Goal: Browse casually

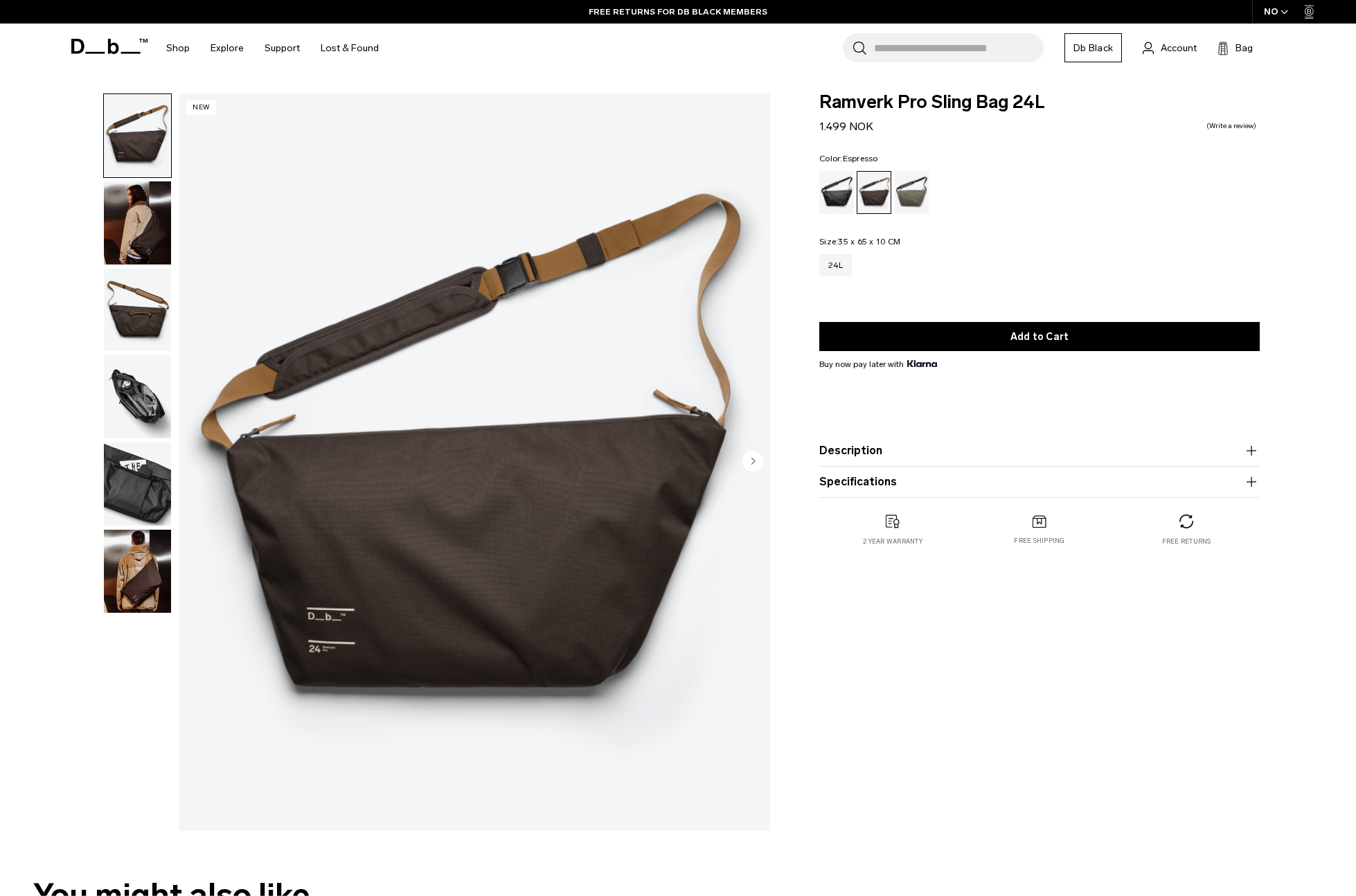
click at [138, 545] on img "button" at bounding box center [137, 571] width 67 height 83
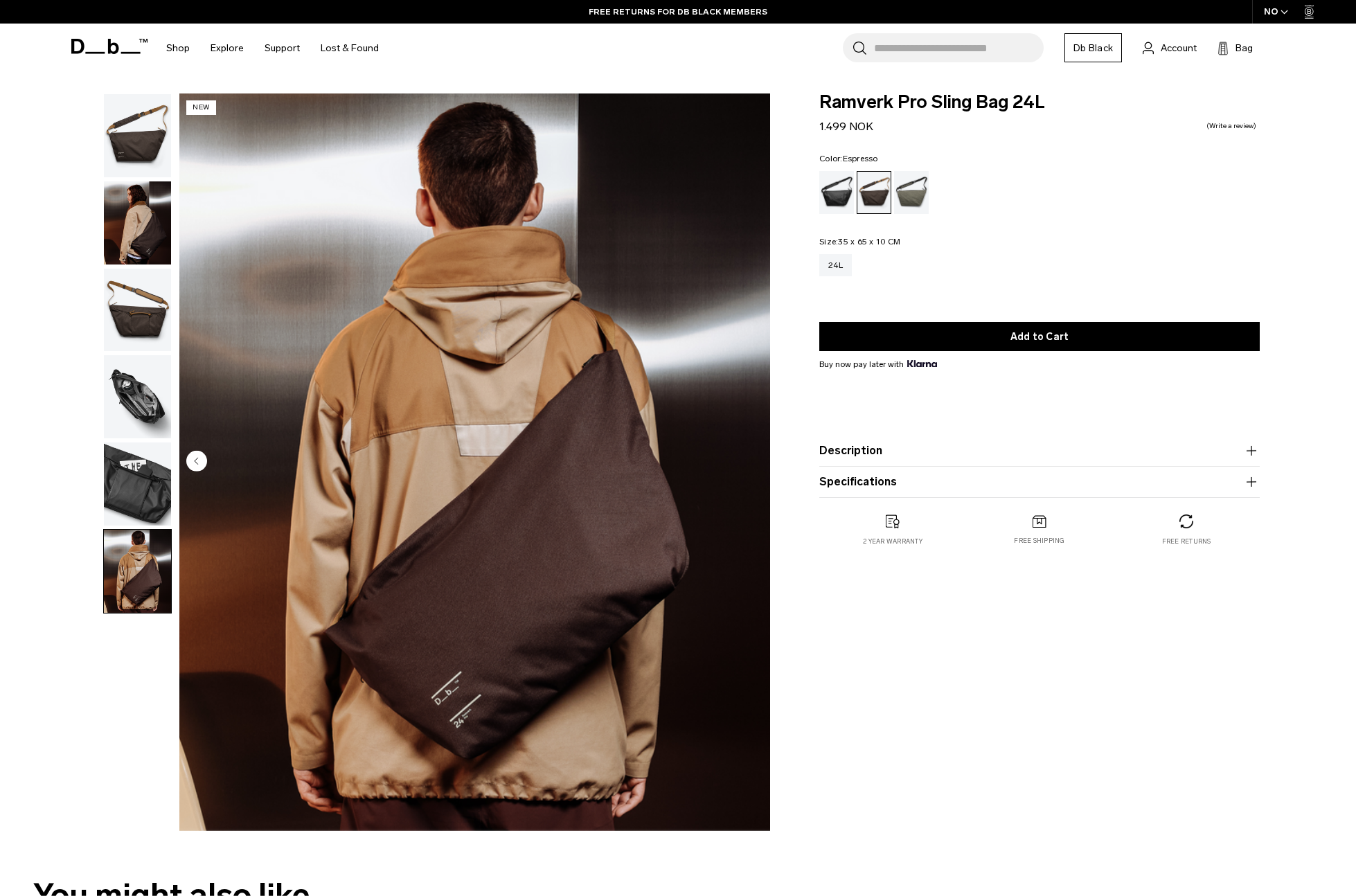
click at [144, 483] on img "button" at bounding box center [137, 484] width 67 height 83
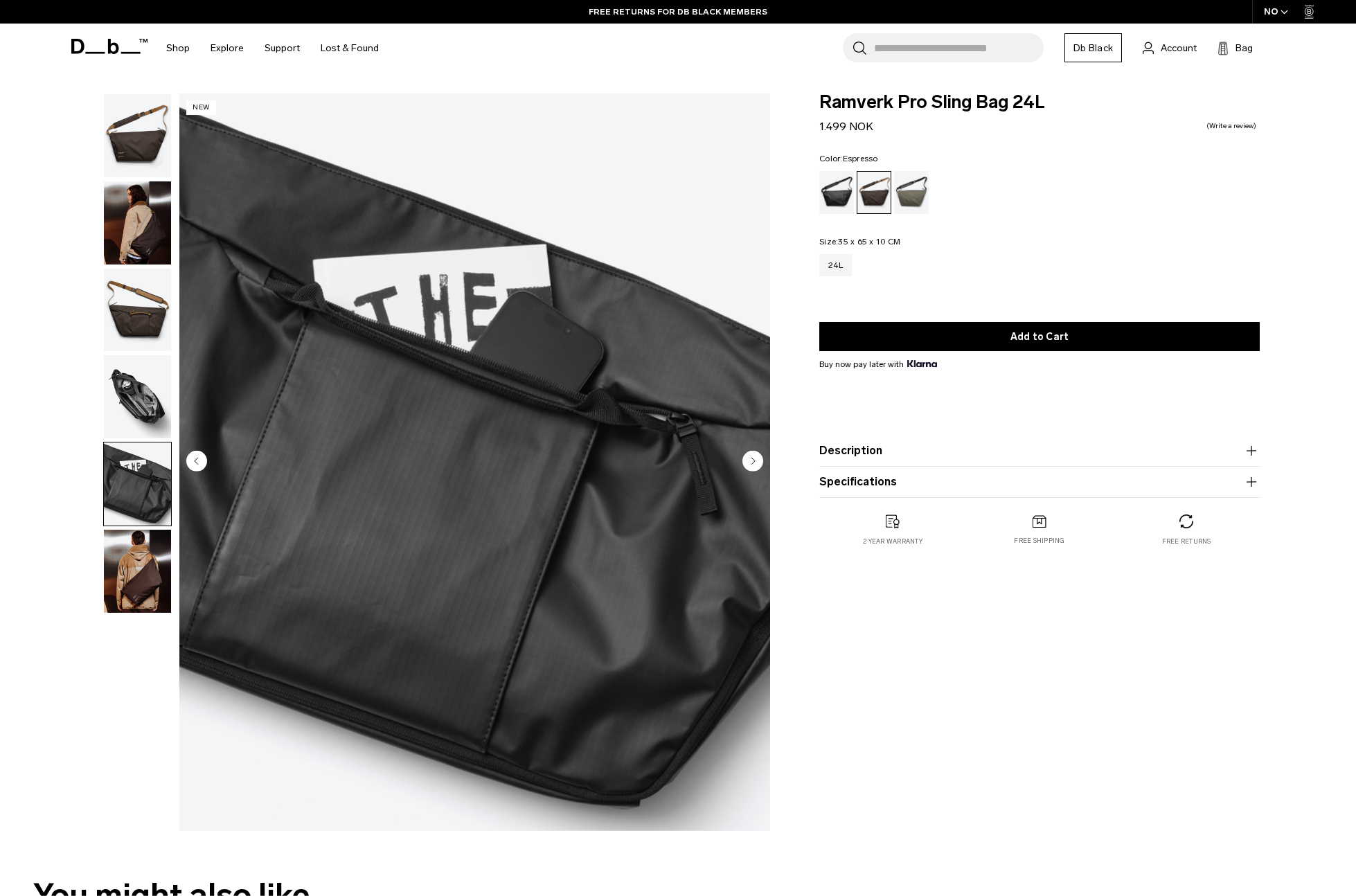
click at [130, 341] on img "button" at bounding box center [137, 310] width 67 height 83
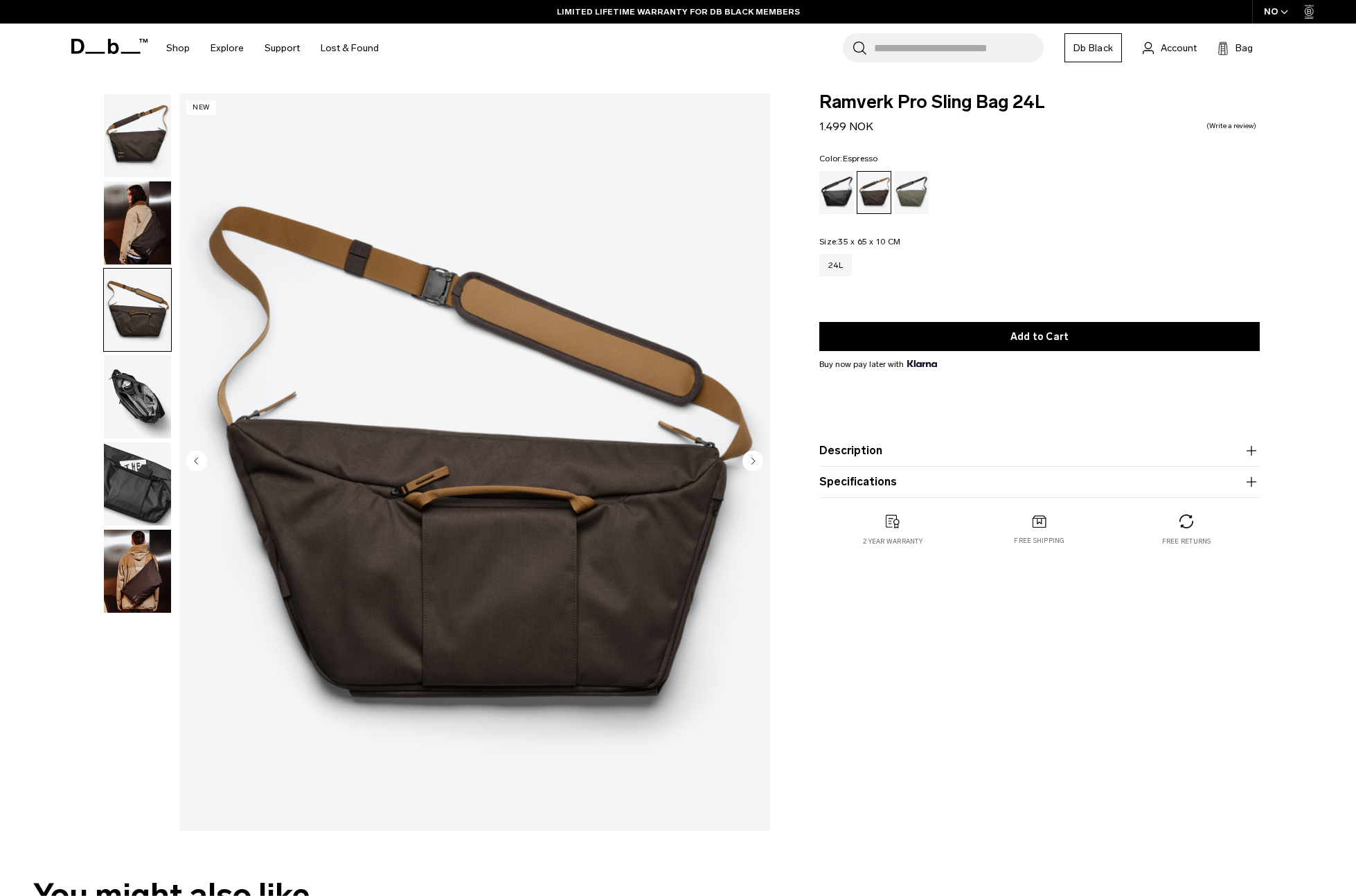
click at [126, 231] on img "button" at bounding box center [137, 223] width 67 height 83
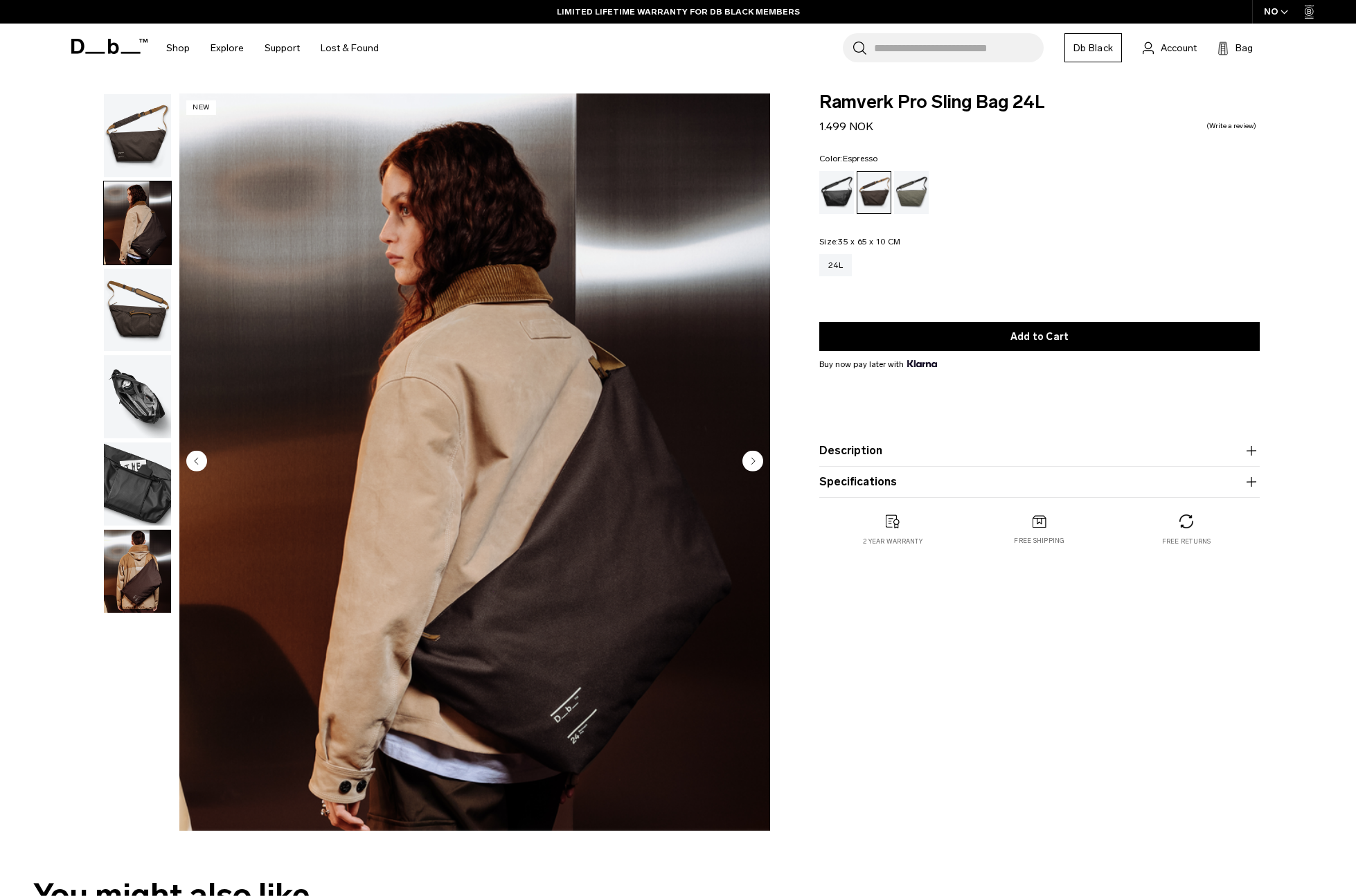
click at [137, 149] on img "button" at bounding box center [137, 136] width 67 height 83
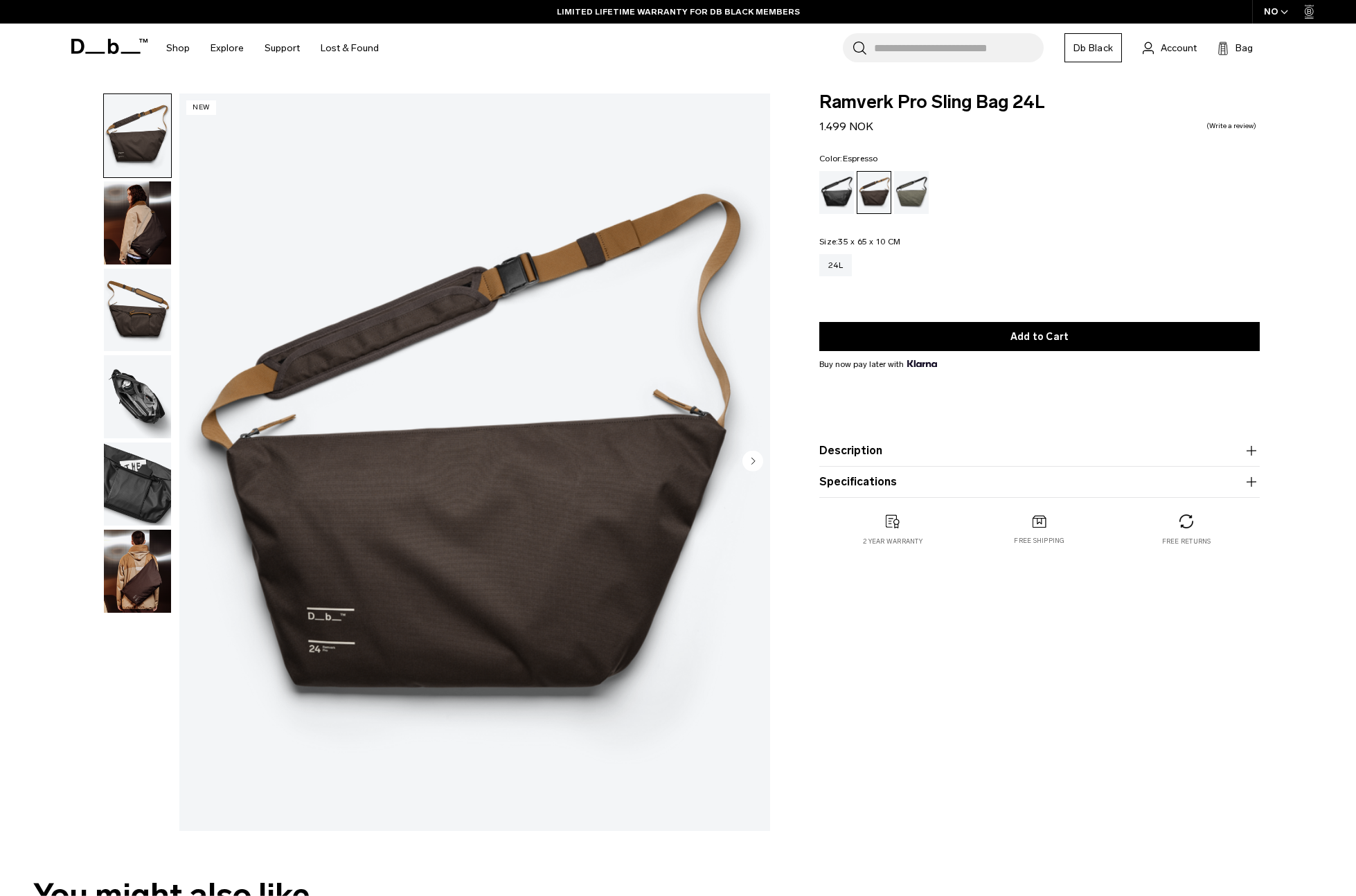
click at [139, 239] on img "button" at bounding box center [137, 223] width 67 height 83
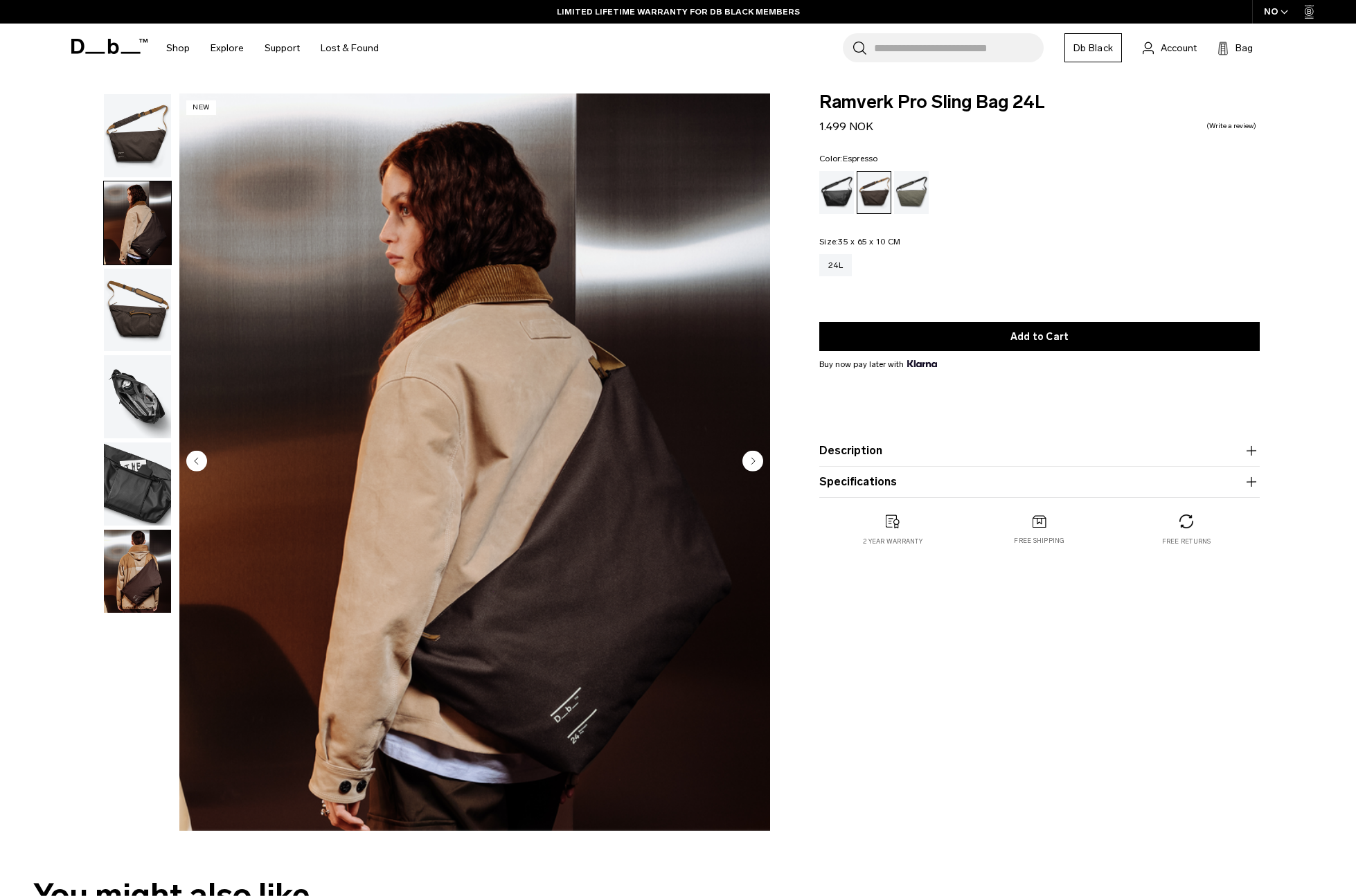
click at [140, 298] on img "button" at bounding box center [137, 310] width 67 height 83
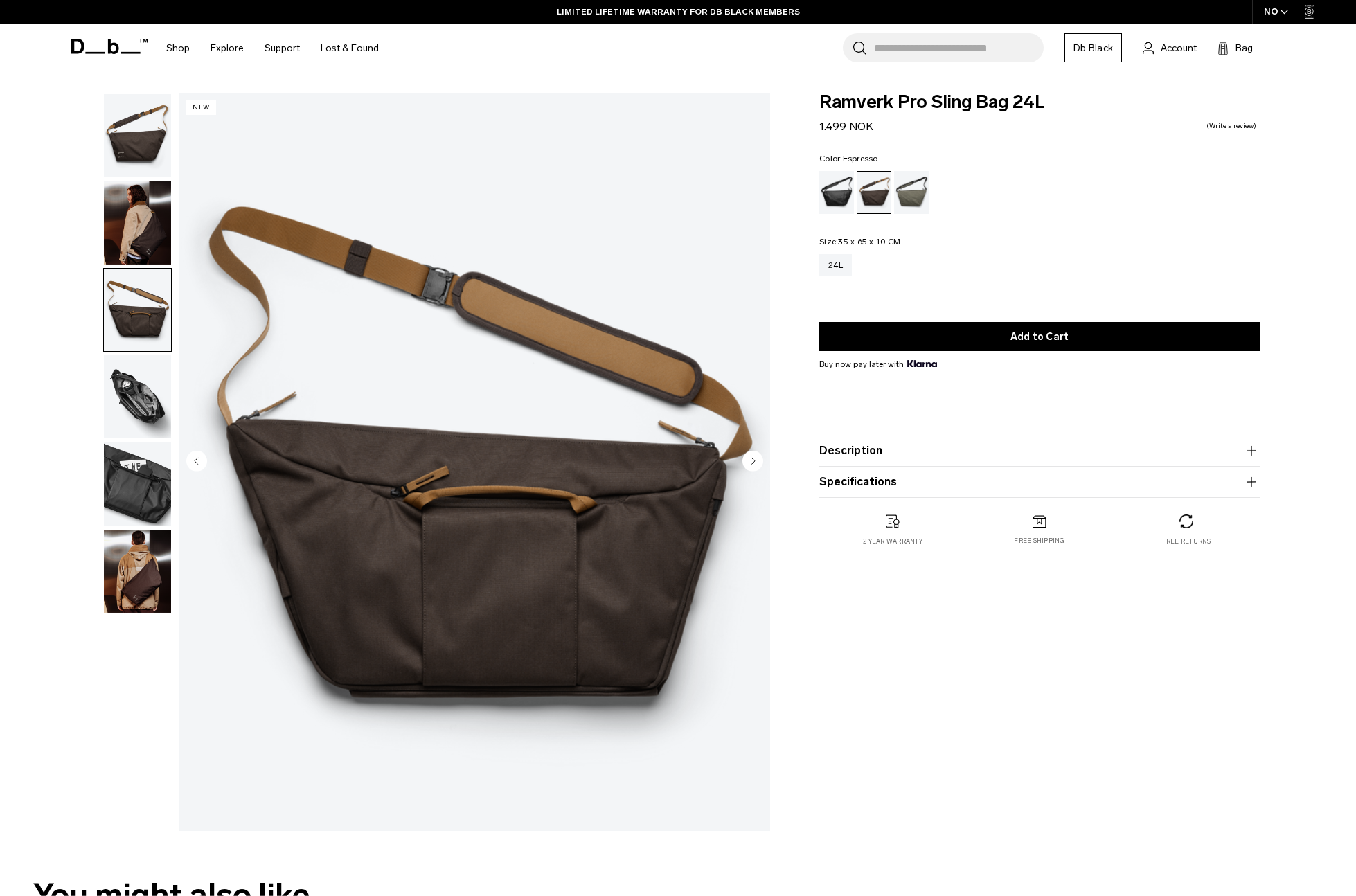
click at [130, 215] on img "button" at bounding box center [137, 223] width 67 height 83
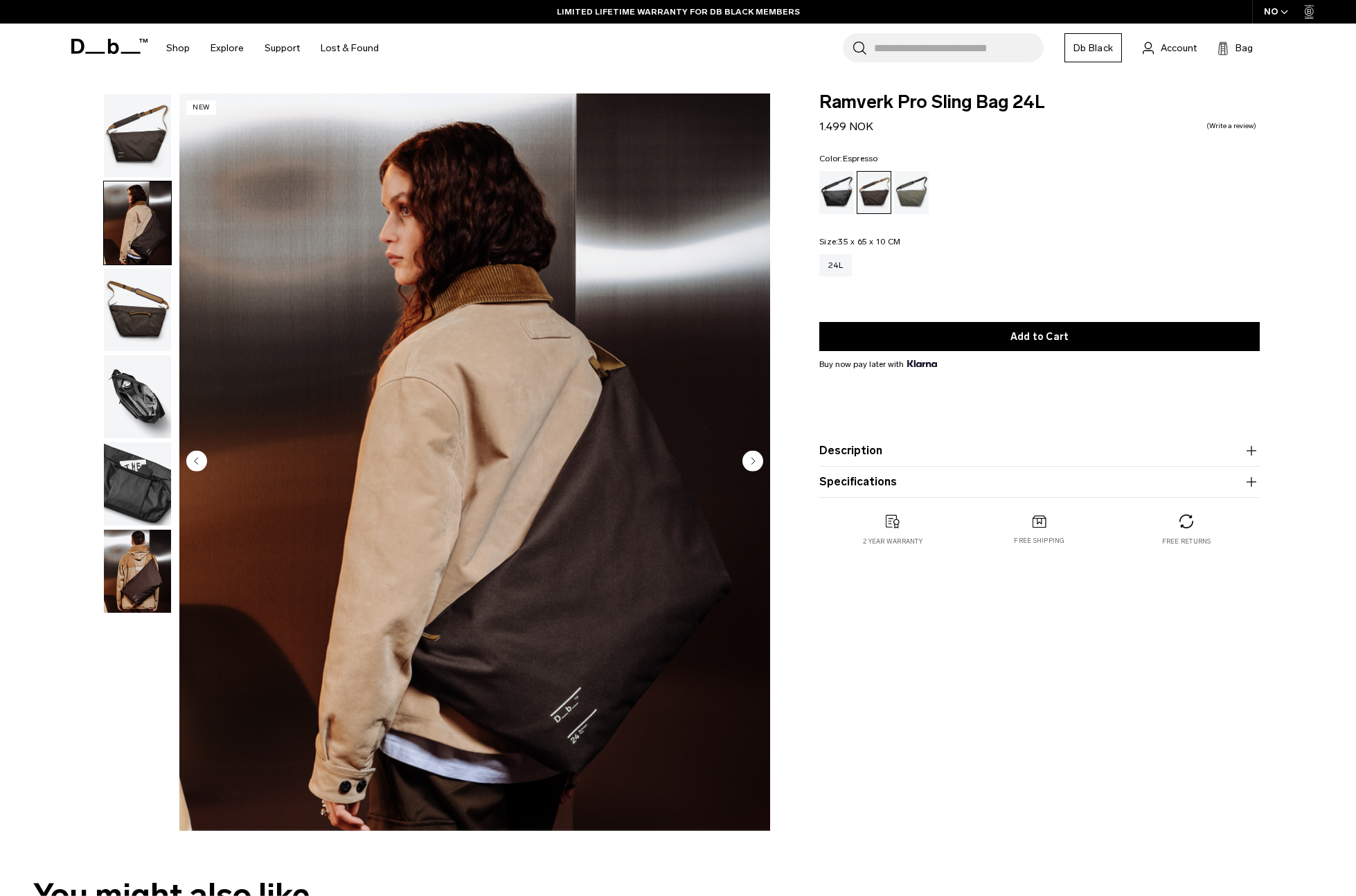
click at [144, 567] on img "button" at bounding box center [137, 571] width 67 height 83
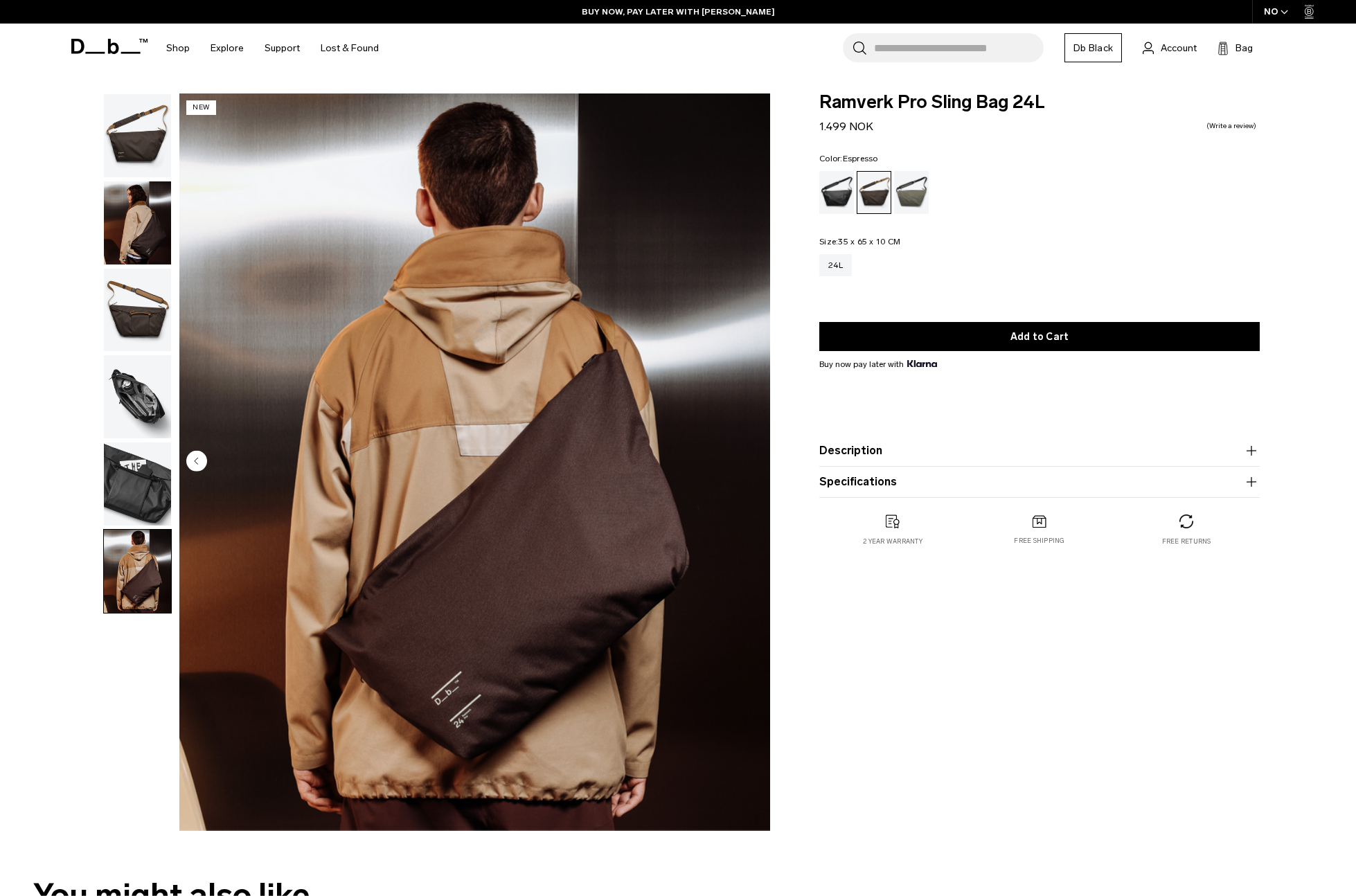
click at [105, 49] on icon at bounding box center [109, 46] width 76 height 15
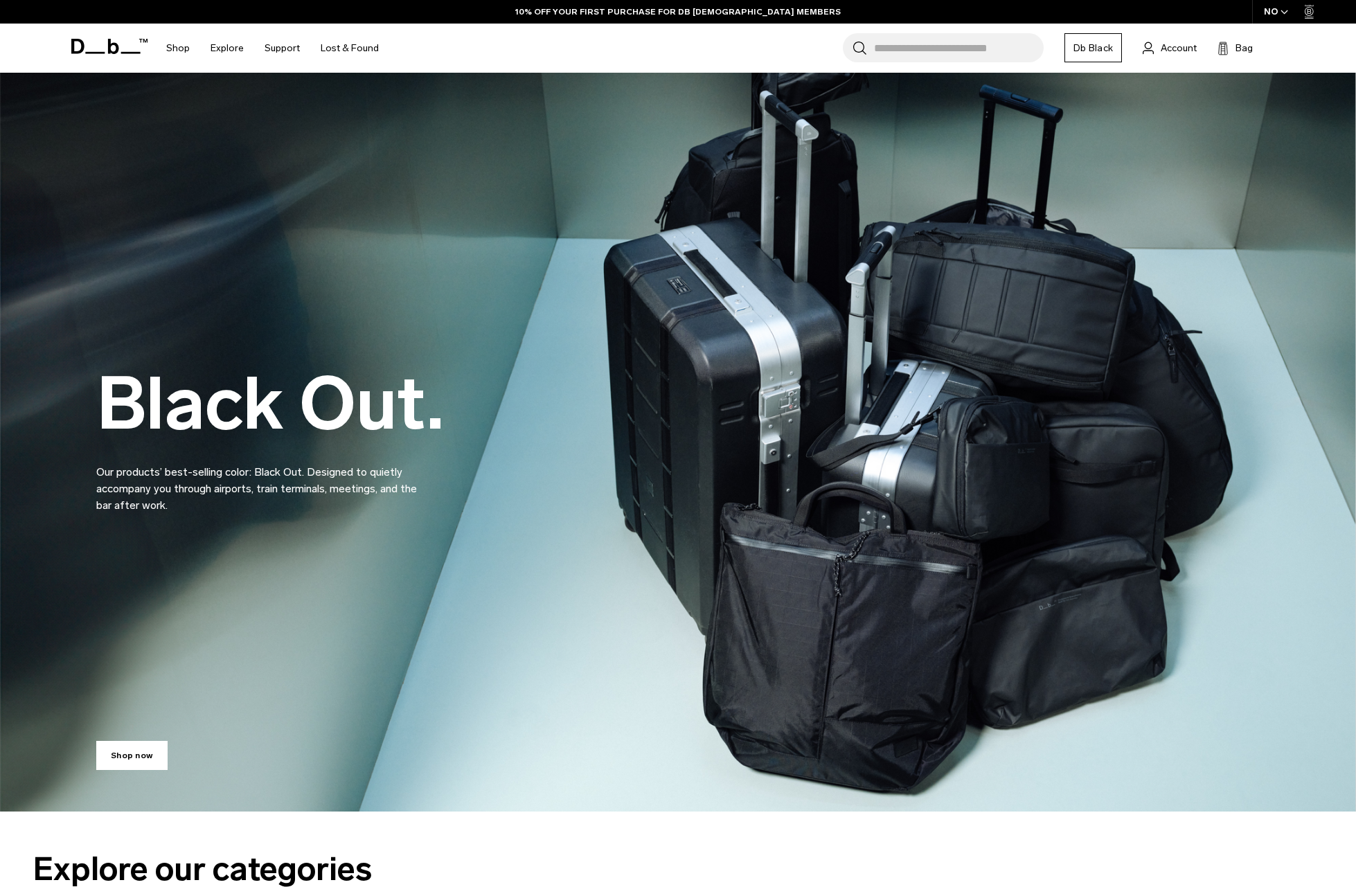
click at [115, 49] on icon at bounding box center [113, 46] width 11 height 15
